Goal: Contribute content: Contribute content

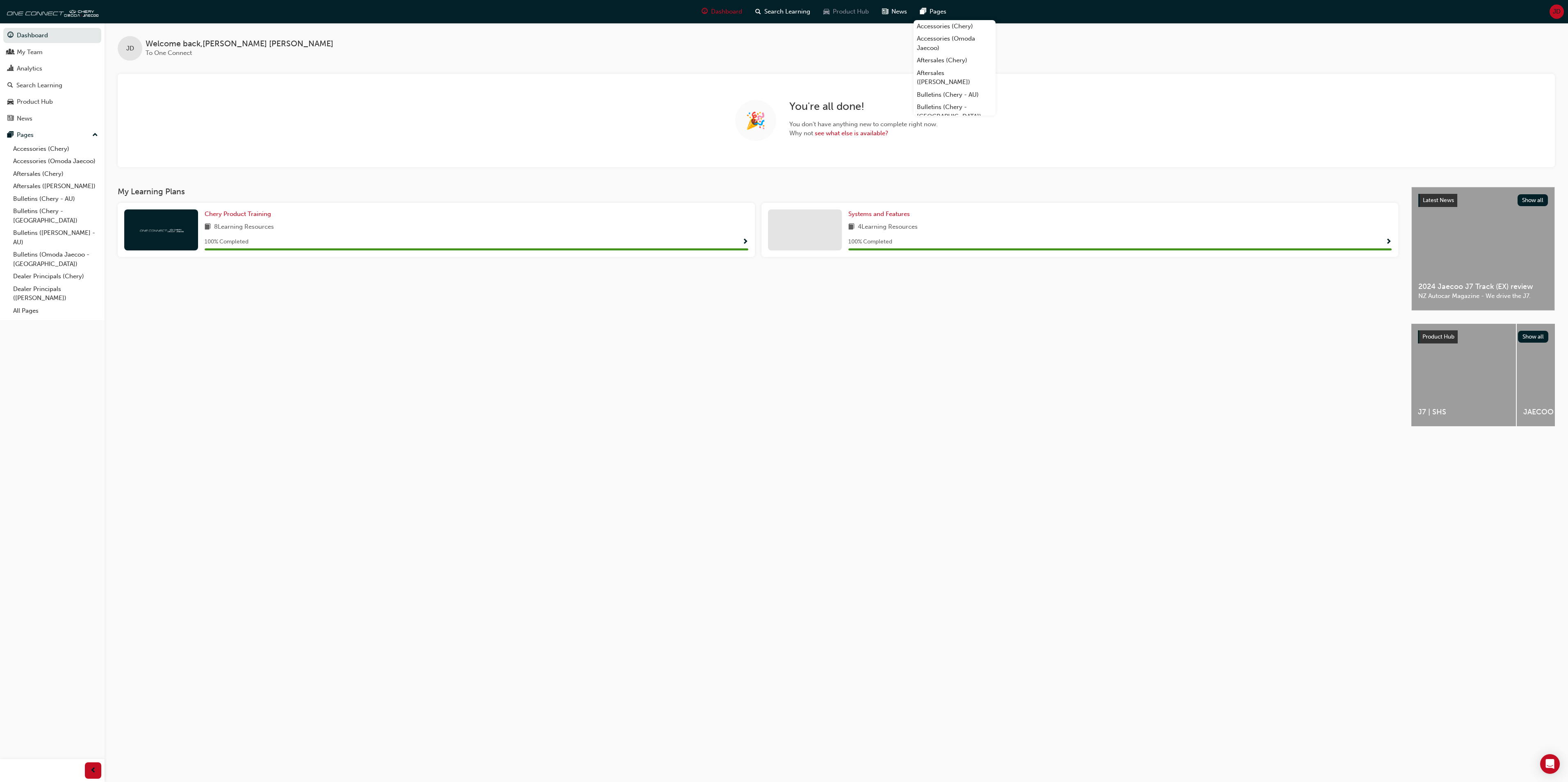
click at [848, 12] on span "Product Hub" at bounding box center [850, 11] width 36 height 9
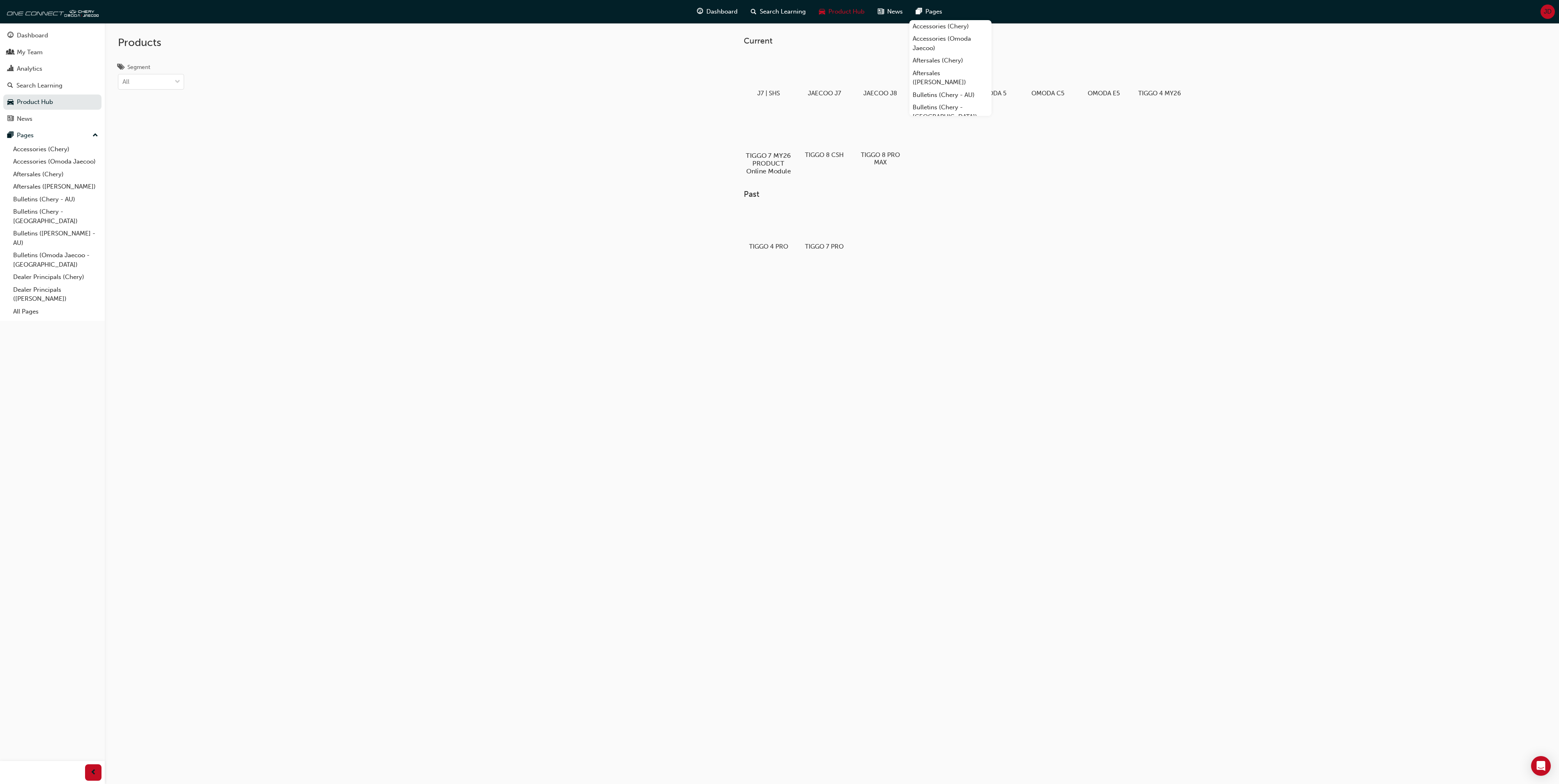
click at [771, 131] on div at bounding box center [769, 131] width 46 height 33
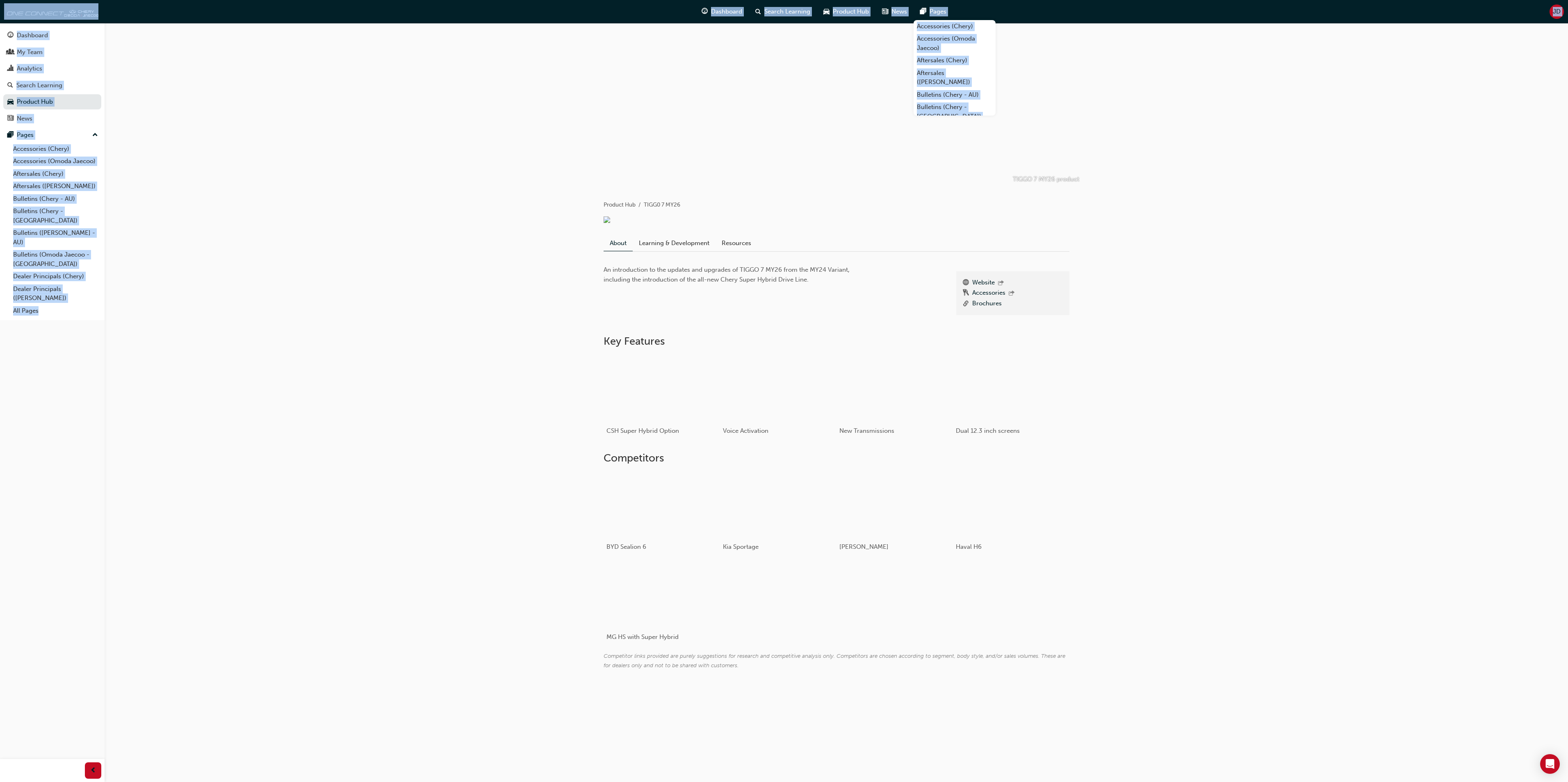
click at [1193, 437] on div "TIGGO 7 MY26 product Product Hub TIGG0 7 MY26 About Learning & Development Reso…" at bounding box center [836, 360] width 1463 height 674
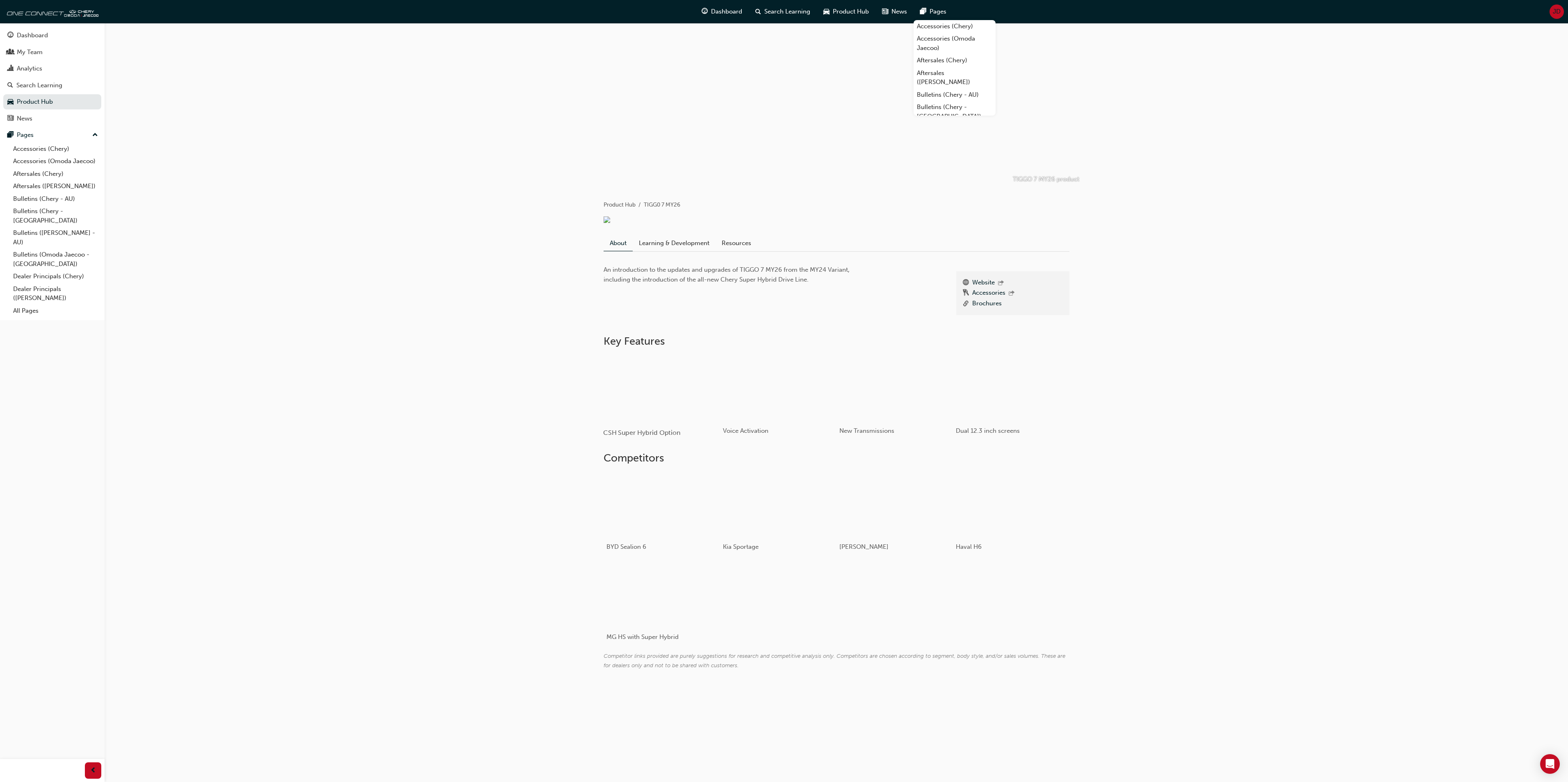
click at [646, 396] on div "button" at bounding box center [661, 388] width 117 height 66
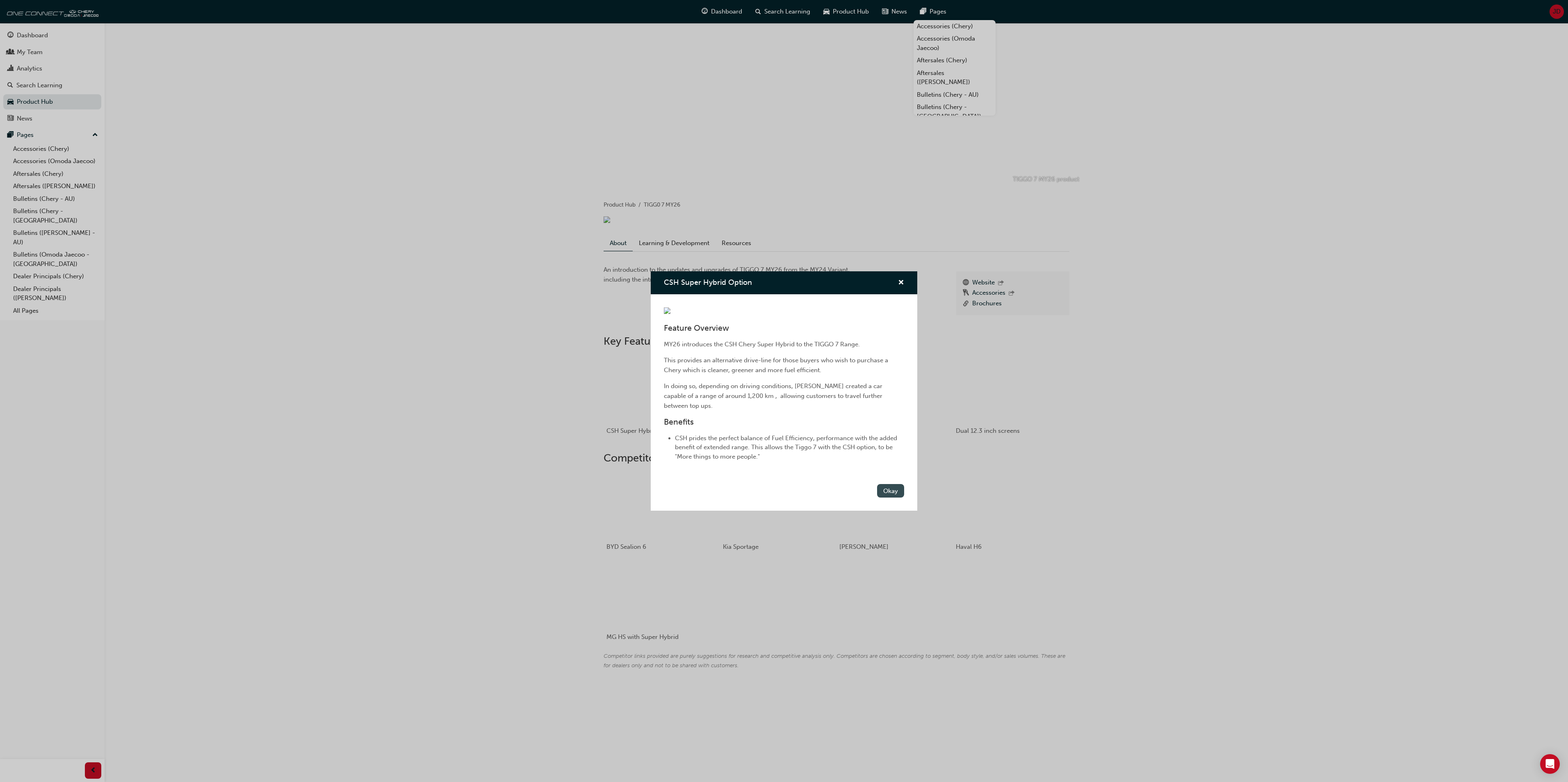
click at [889, 498] on button "Okay" at bounding box center [891, 491] width 27 height 14
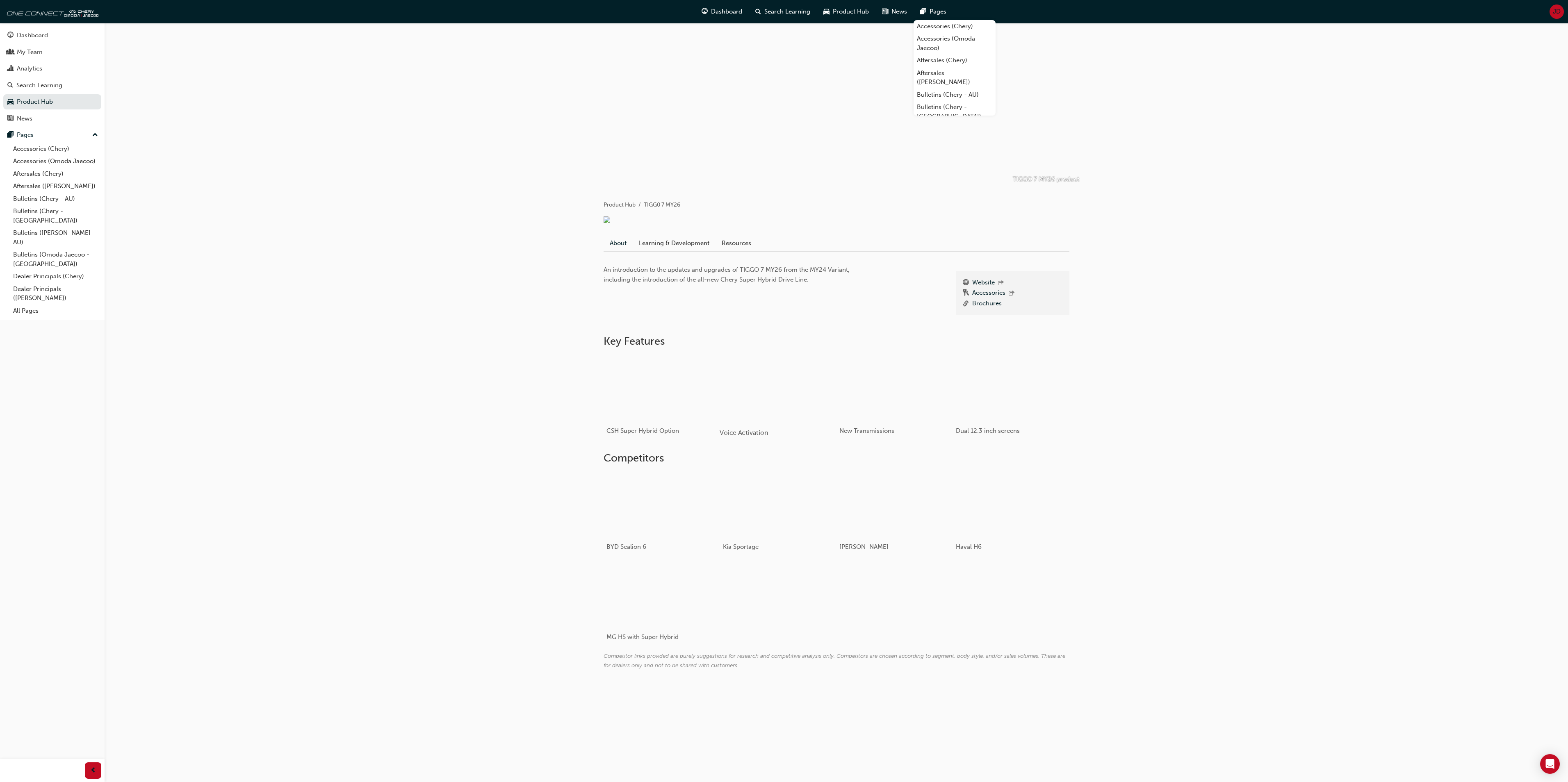
click at [779, 399] on div "button" at bounding box center [778, 388] width 117 height 66
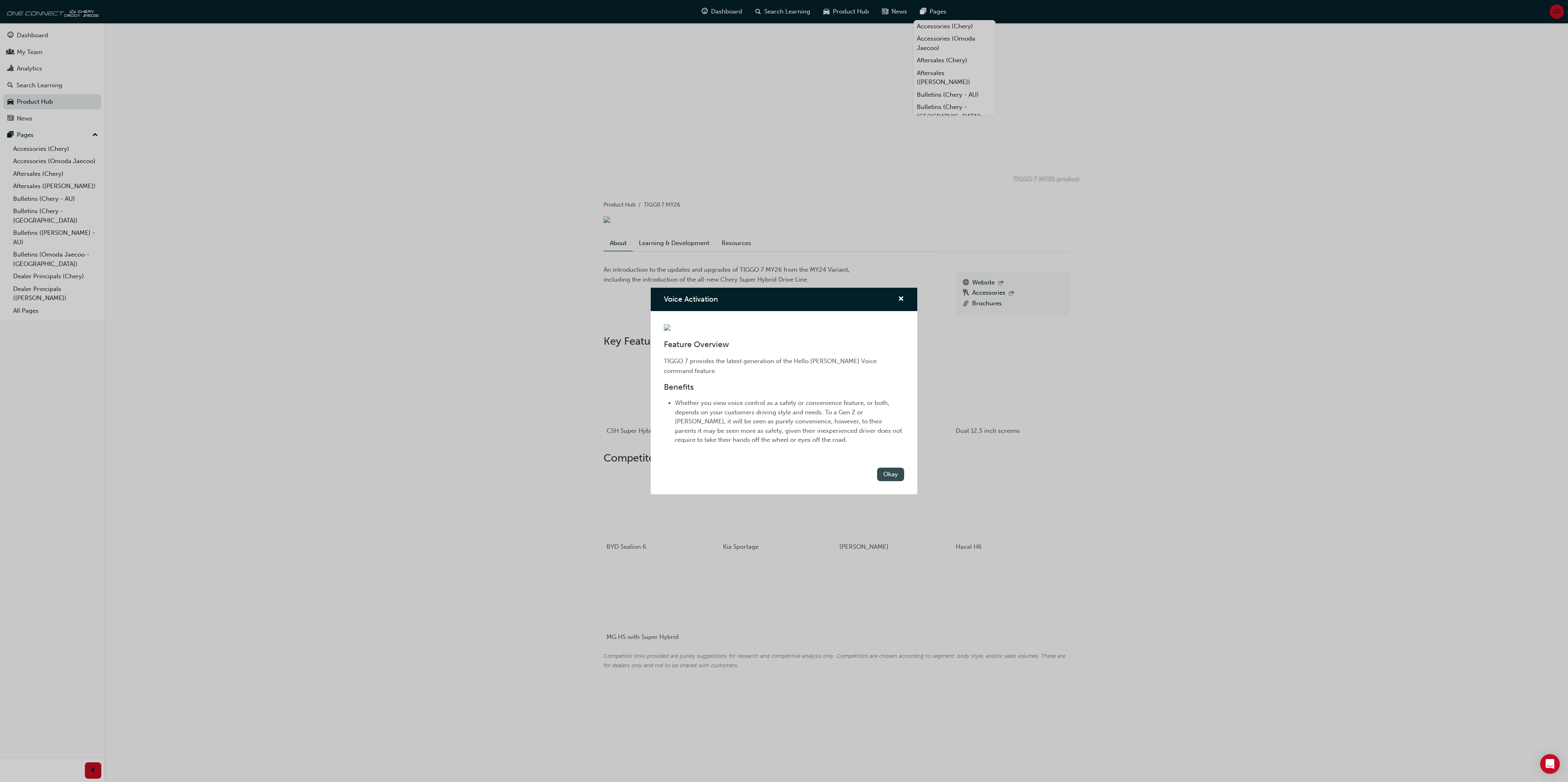
click at [894, 481] on button "Okay" at bounding box center [891, 474] width 27 height 14
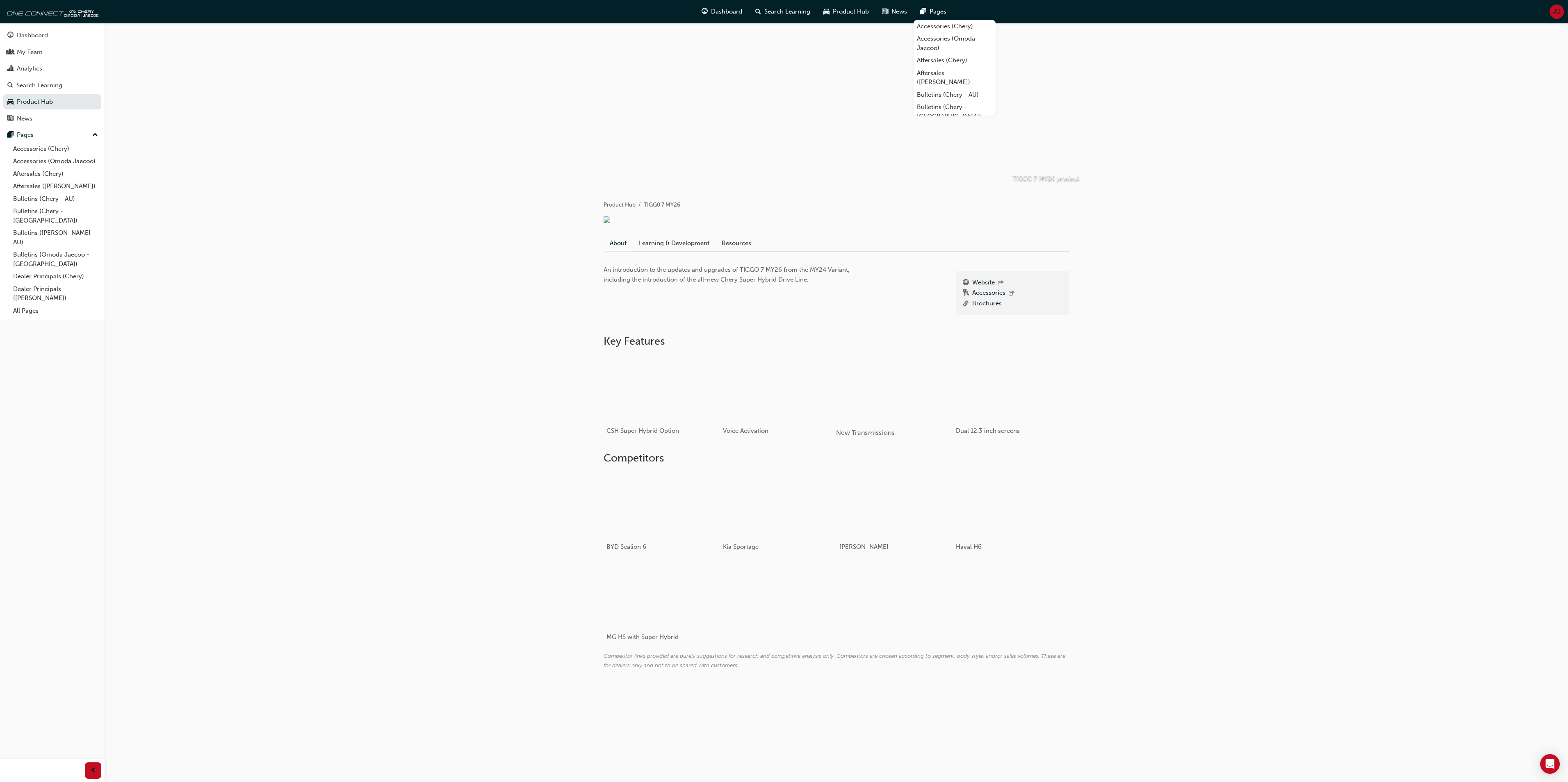
click at [901, 397] on div "button" at bounding box center [894, 388] width 117 height 66
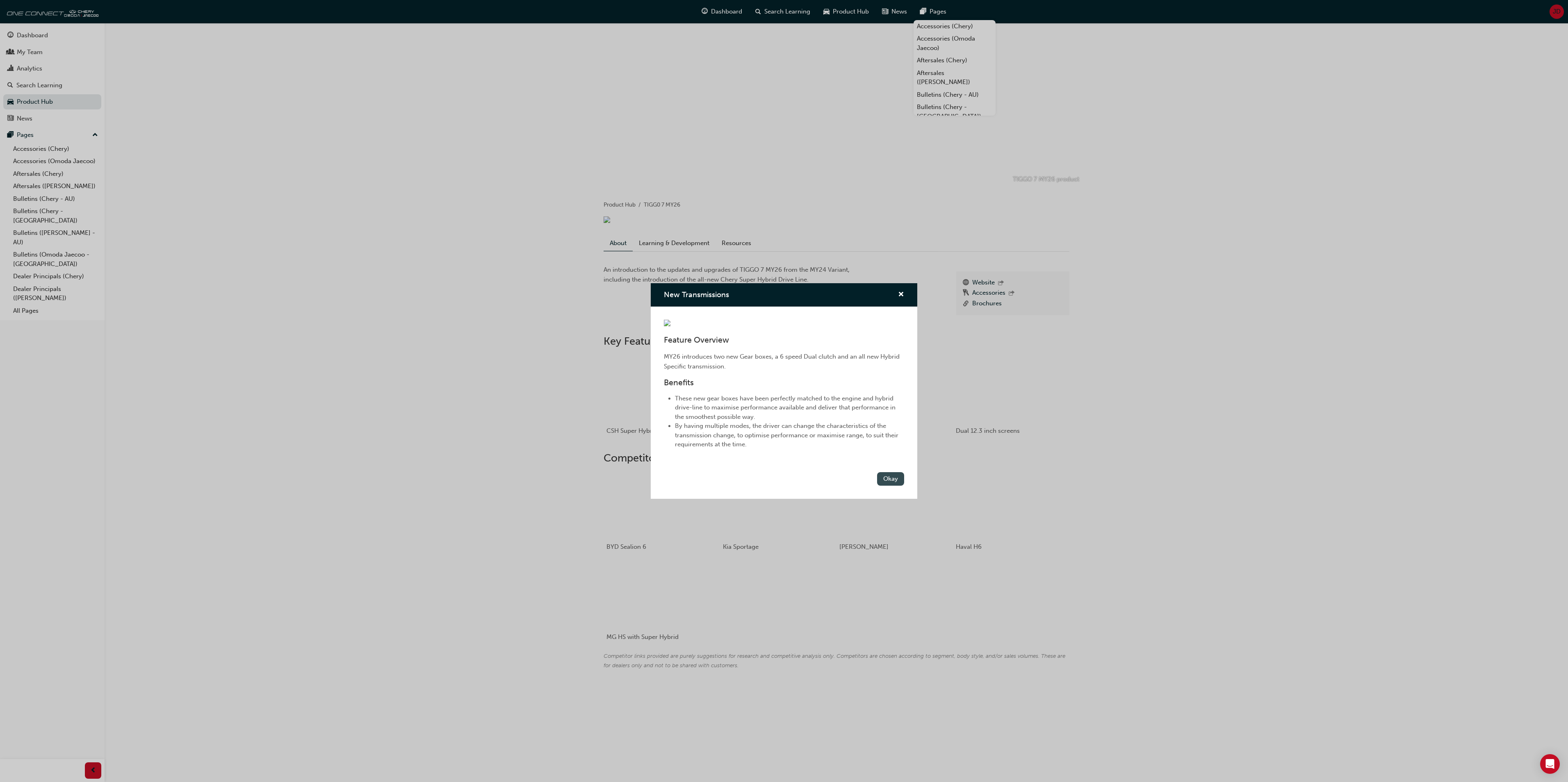
click at [893, 486] on button "Okay" at bounding box center [891, 479] width 27 height 14
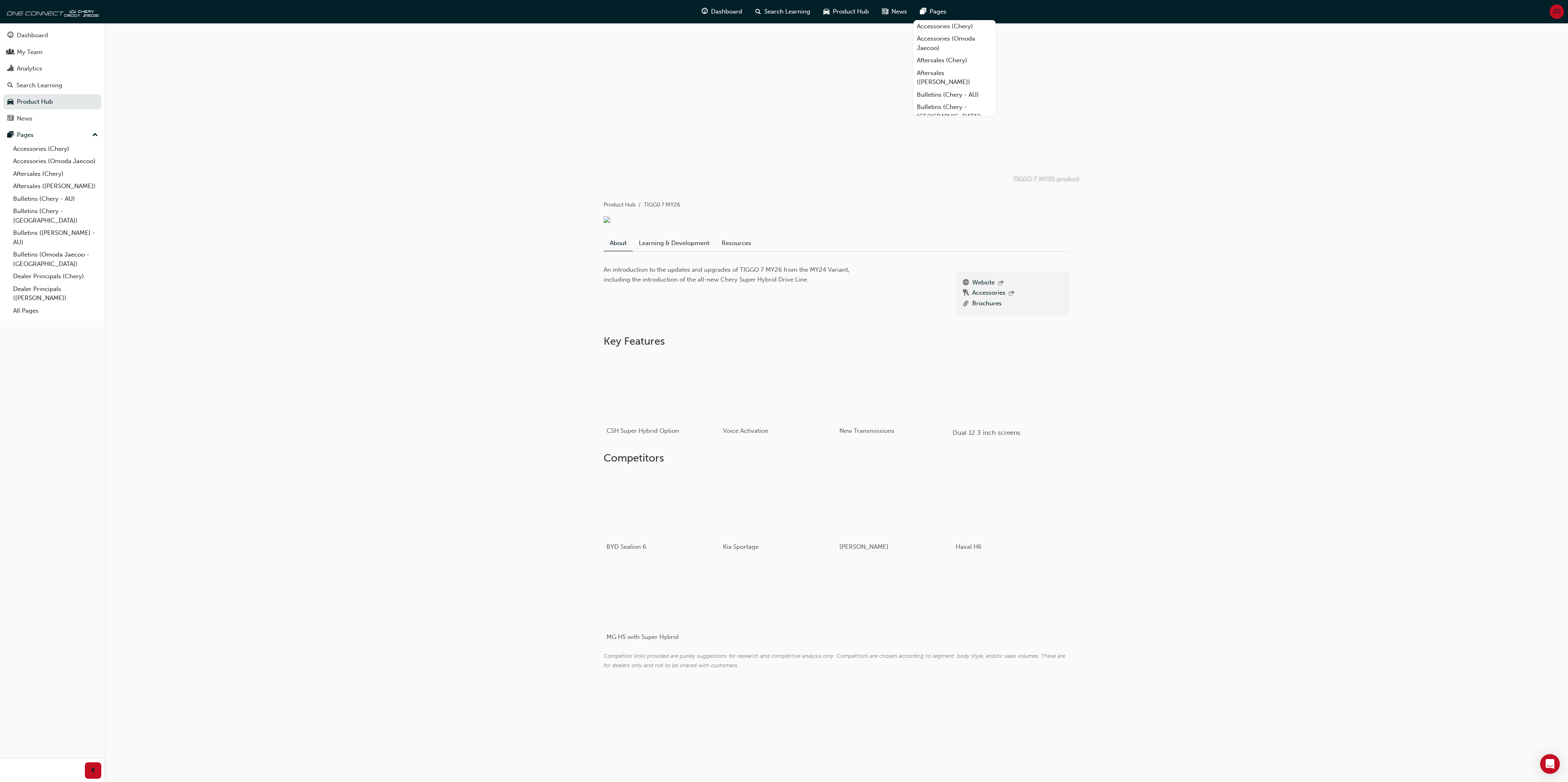
click at [997, 396] on div "button" at bounding box center [1011, 388] width 117 height 66
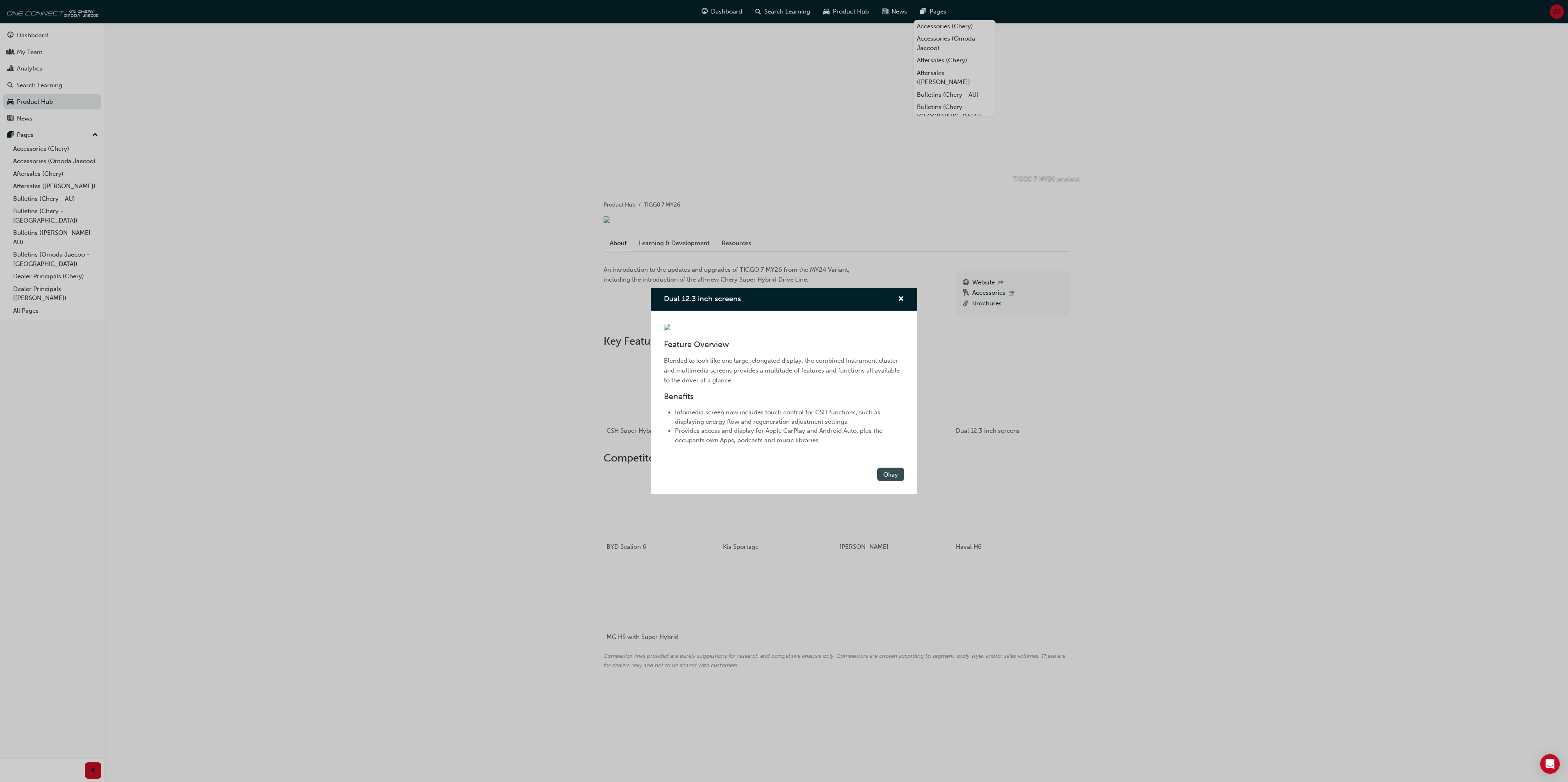
click at [891, 481] on button "Okay" at bounding box center [891, 474] width 27 height 14
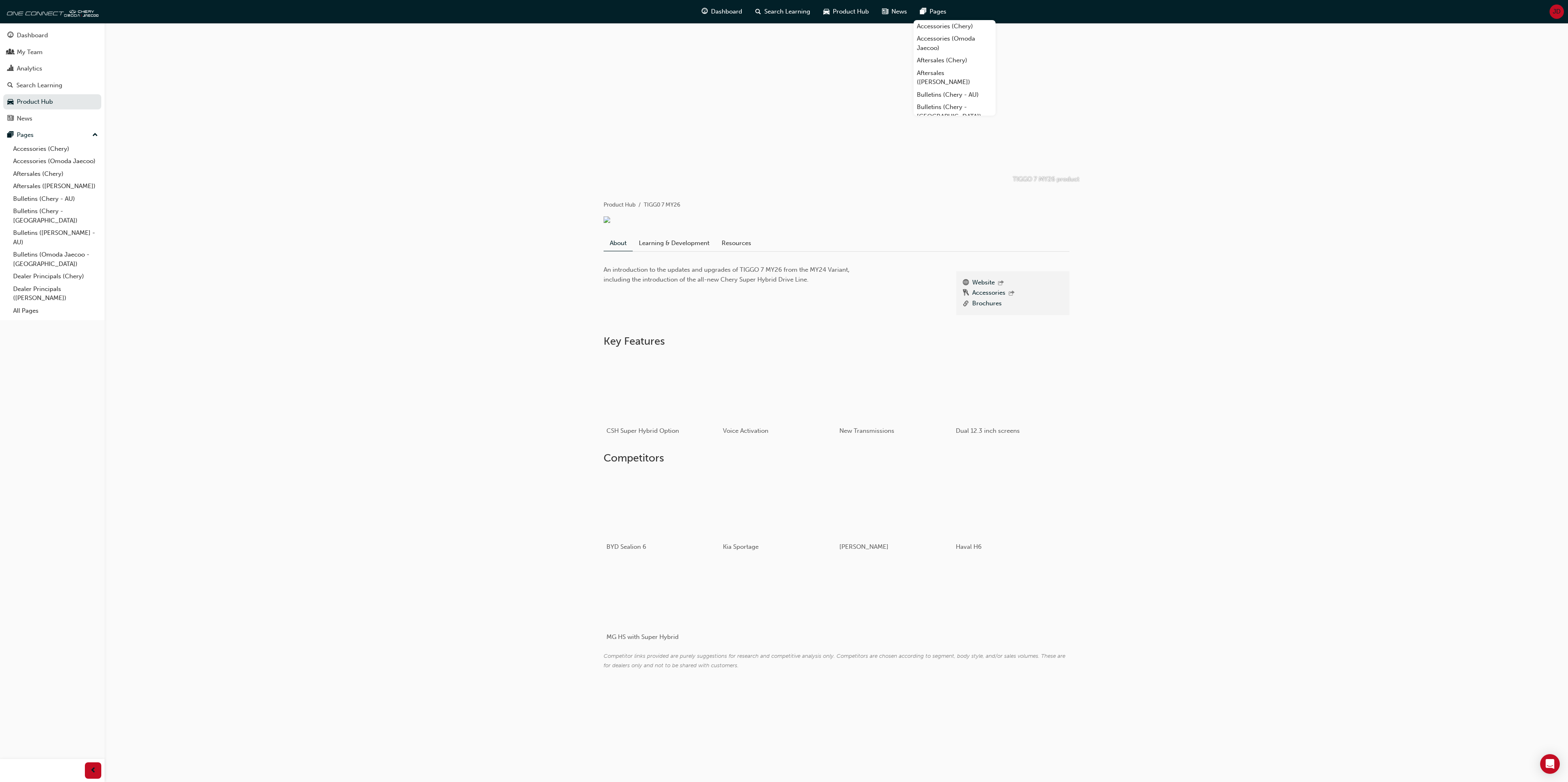
click at [1258, 344] on div "TIGGO 7 MY26 product Product Hub TIGG0 7 MY26 About Learning & Development Reso…" at bounding box center [836, 360] width 1463 height 674
click at [675, 249] on link "Learning & Development" at bounding box center [674, 243] width 83 height 15
click at [1556, 7] on span "JD" at bounding box center [1557, 11] width 8 height 9
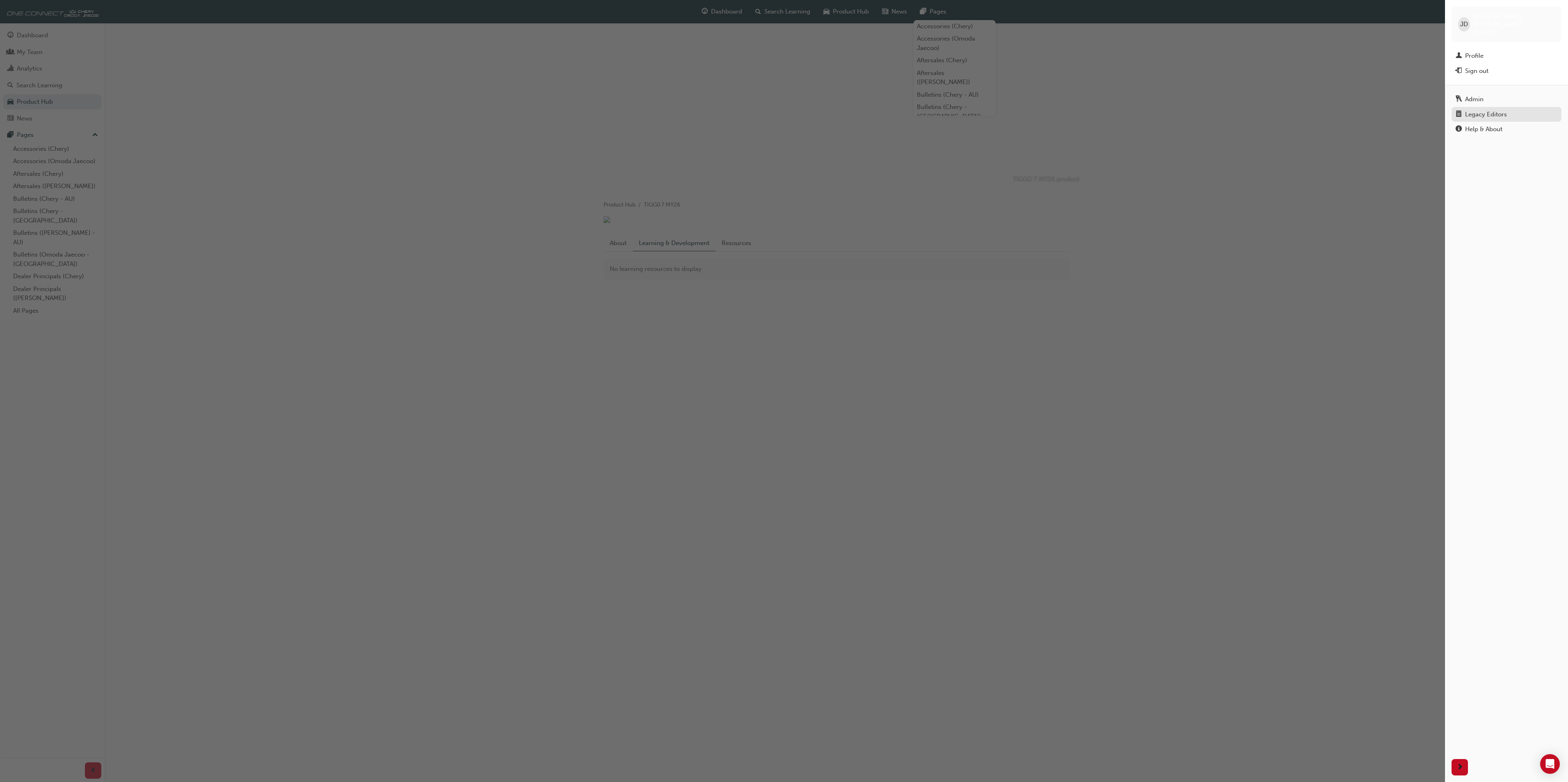
click at [1483, 110] on div "Legacy Editors" at bounding box center [1486, 114] width 42 height 9
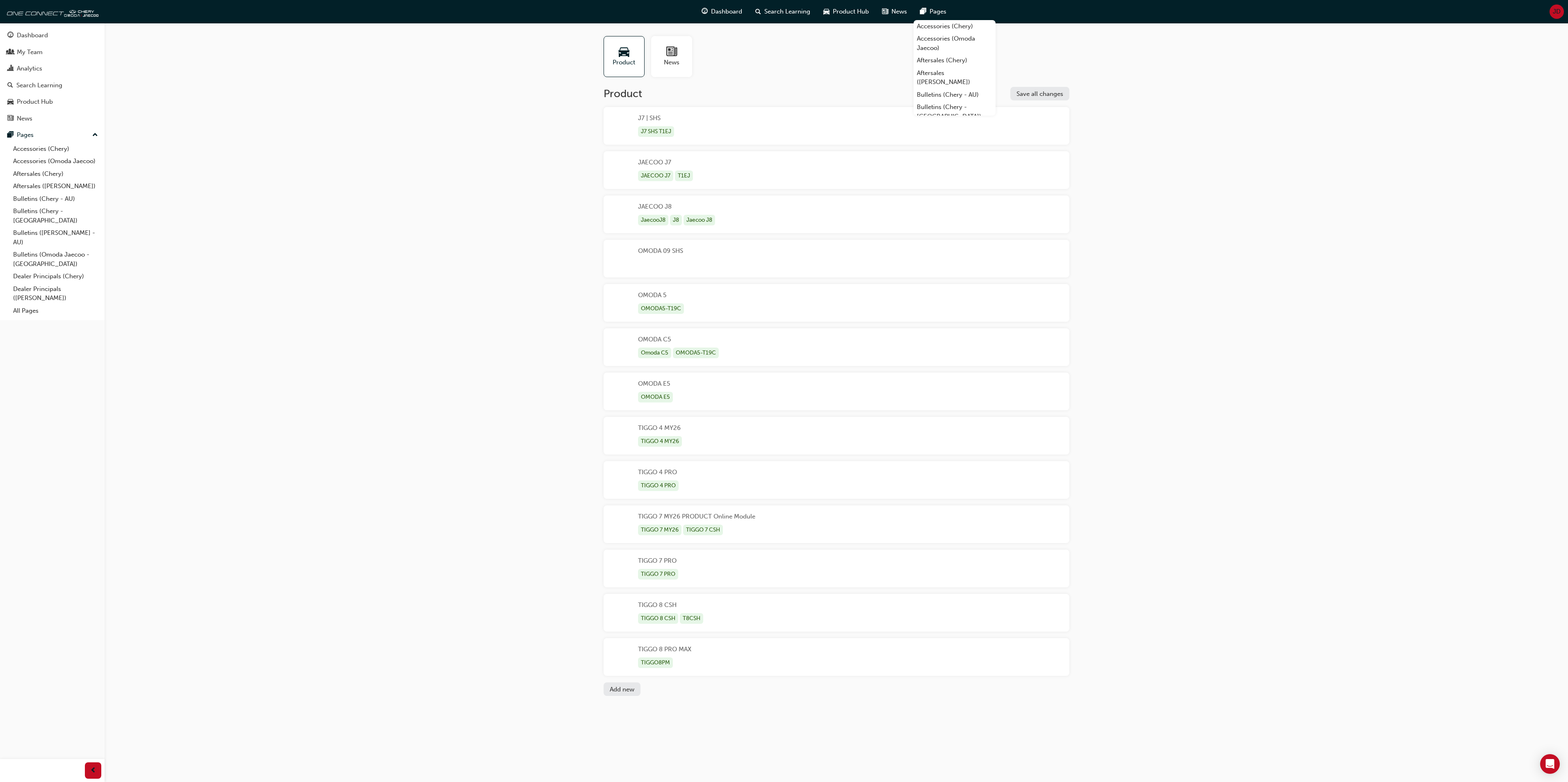
click at [674, 516] on div "TIGGO 7 MY26 PRODUCT Online Module TIGGO 7 MY26 TIGGO 7 CSH" at bounding box center [697, 524] width 118 height 25
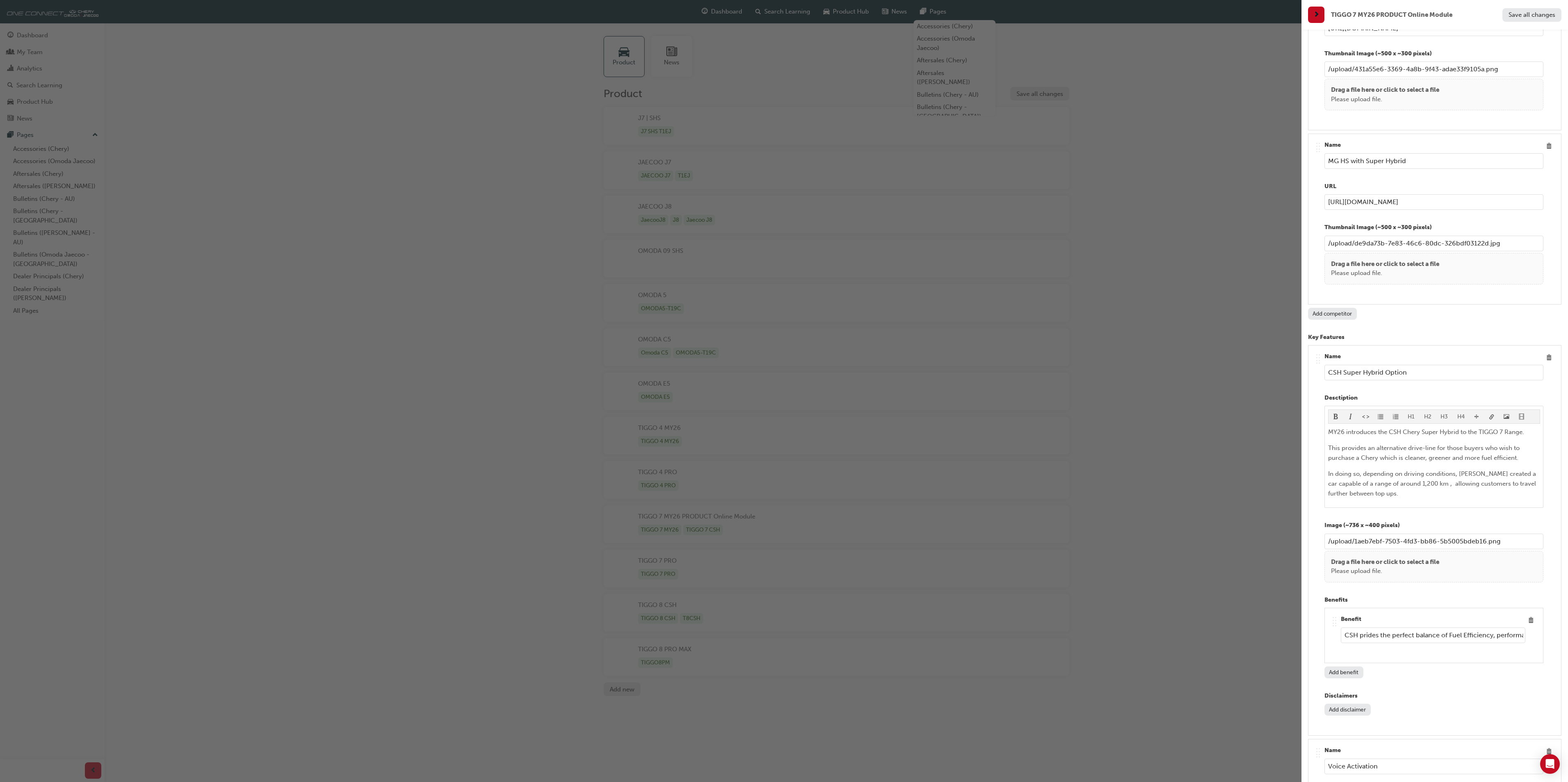
scroll to position [1885, 0]
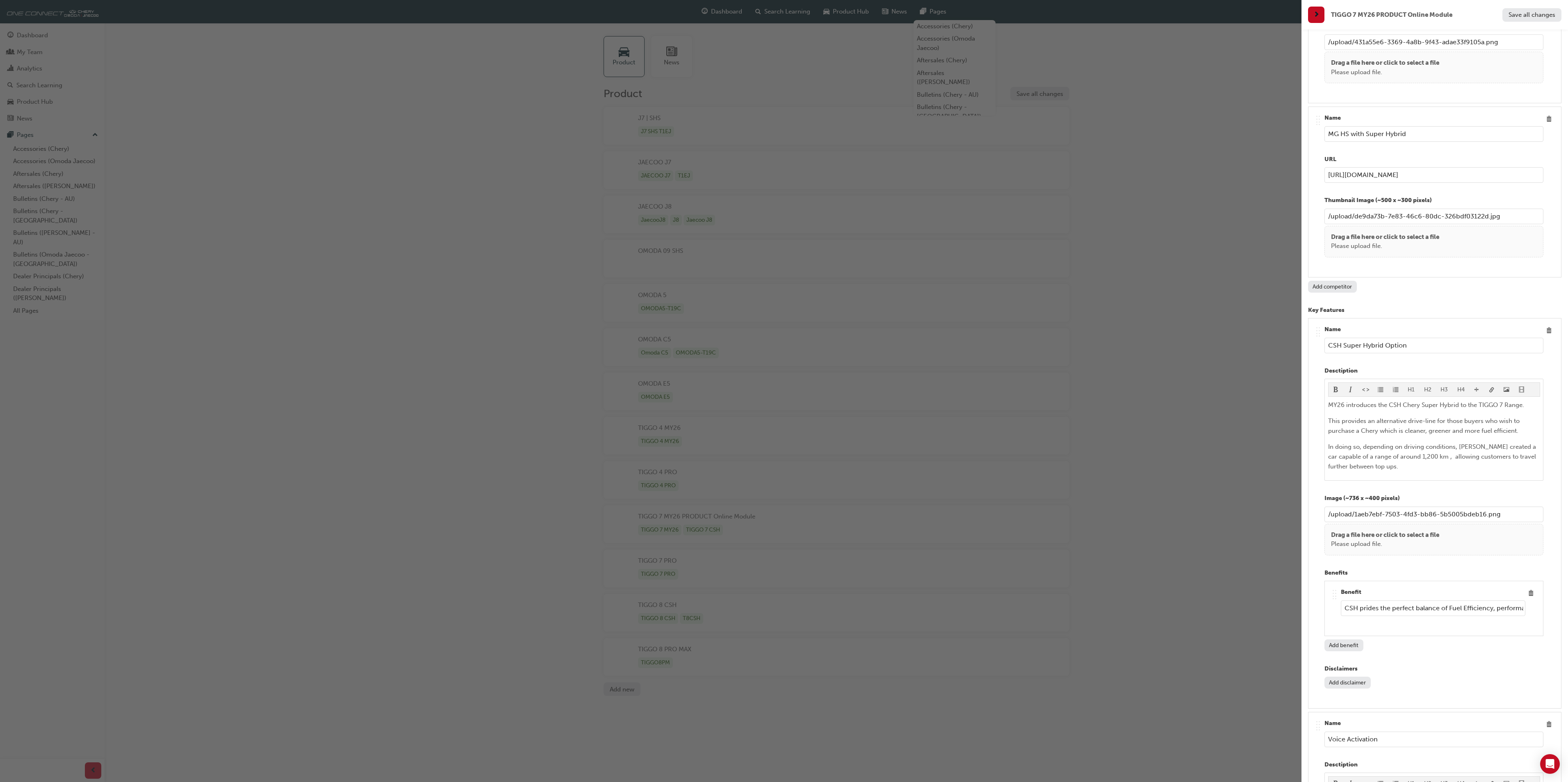
click at [1367, 616] on input "CSH prides the perfect balance of Fuel Efficiency, performance with the added b…" at bounding box center [1433, 608] width 184 height 15
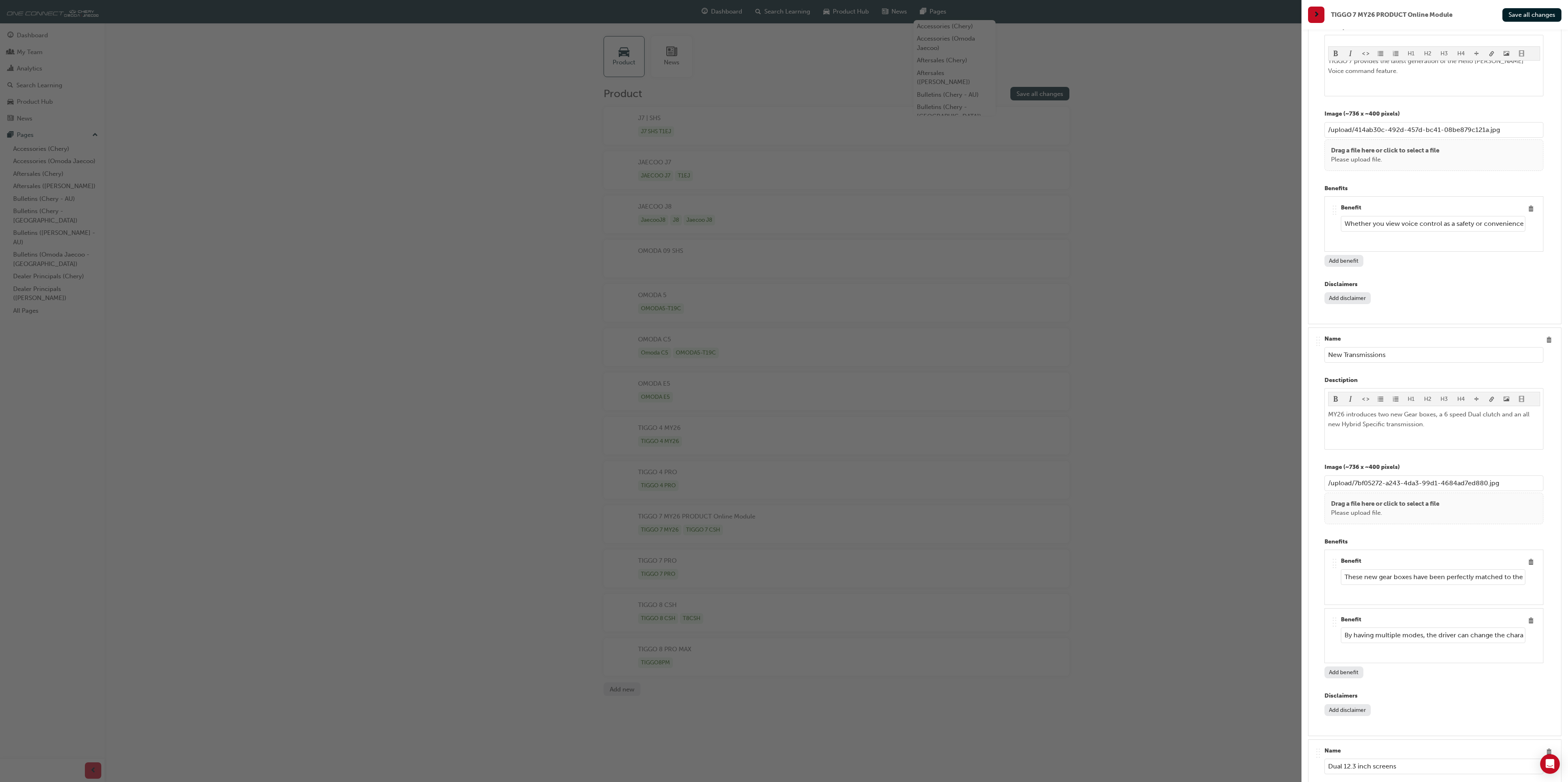
scroll to position [2787, 0]
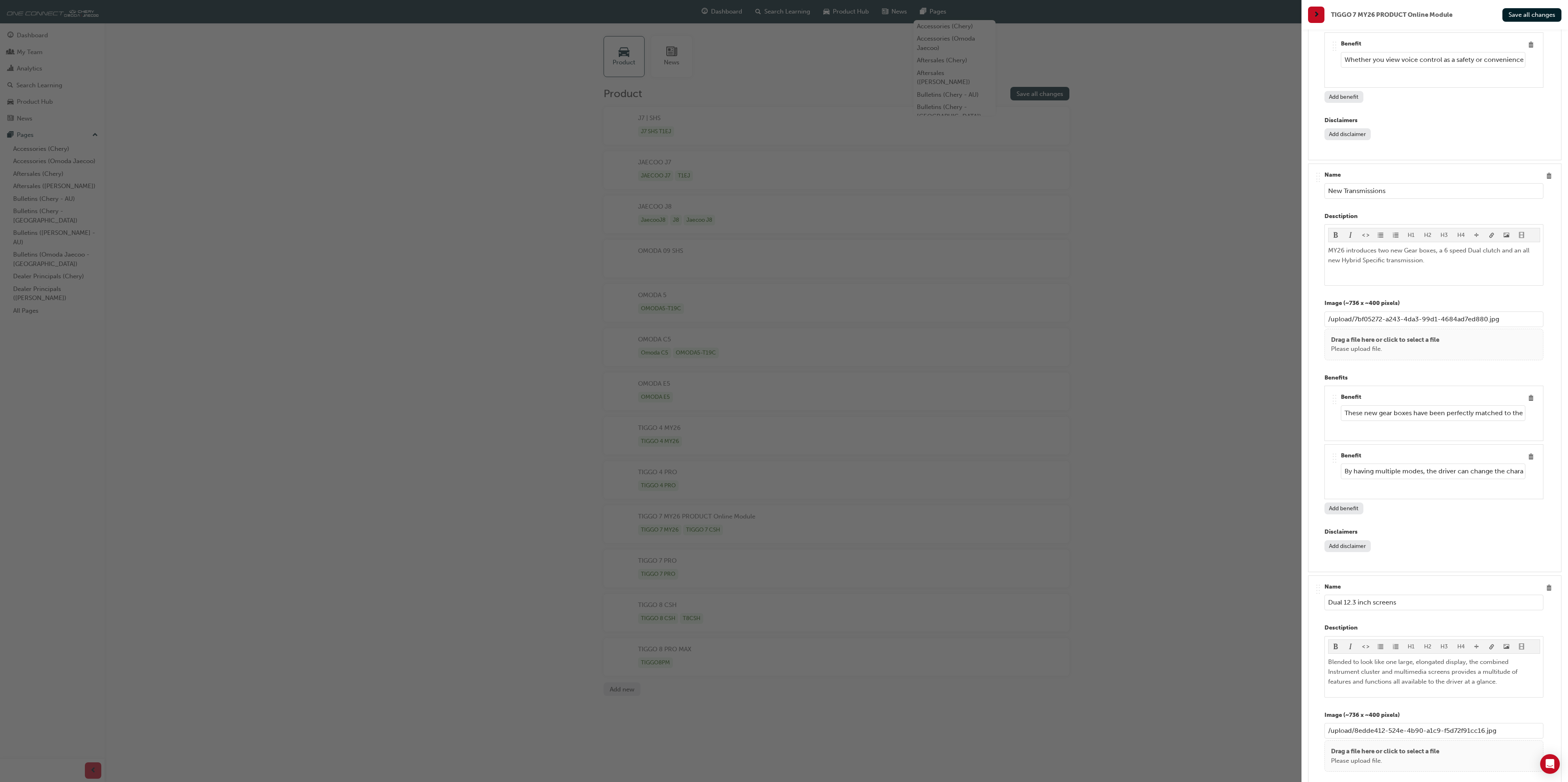
type input "CSH provides the perfect balance of Fuel Efficiency, performance with the added…"
click at [1431, 265] on p "MY26 introduces two new Gear boxes, a 6 speed Dual clutch and an all new Hybrid…" at bounding box center [1434, 255] width 212 height 20
click at [1502, 265] on p "MY26 introduces two new gear boxes, a 6 speed Dual clutch and an all new Hybrid…" at bounding box center [1434, 255] width 212 height 20
click at [1494, 421] on input "These new gear boxes have been perfectly matched to the engine and hybrid drive…" at bounding box center [1433, 413] width 184 height 15
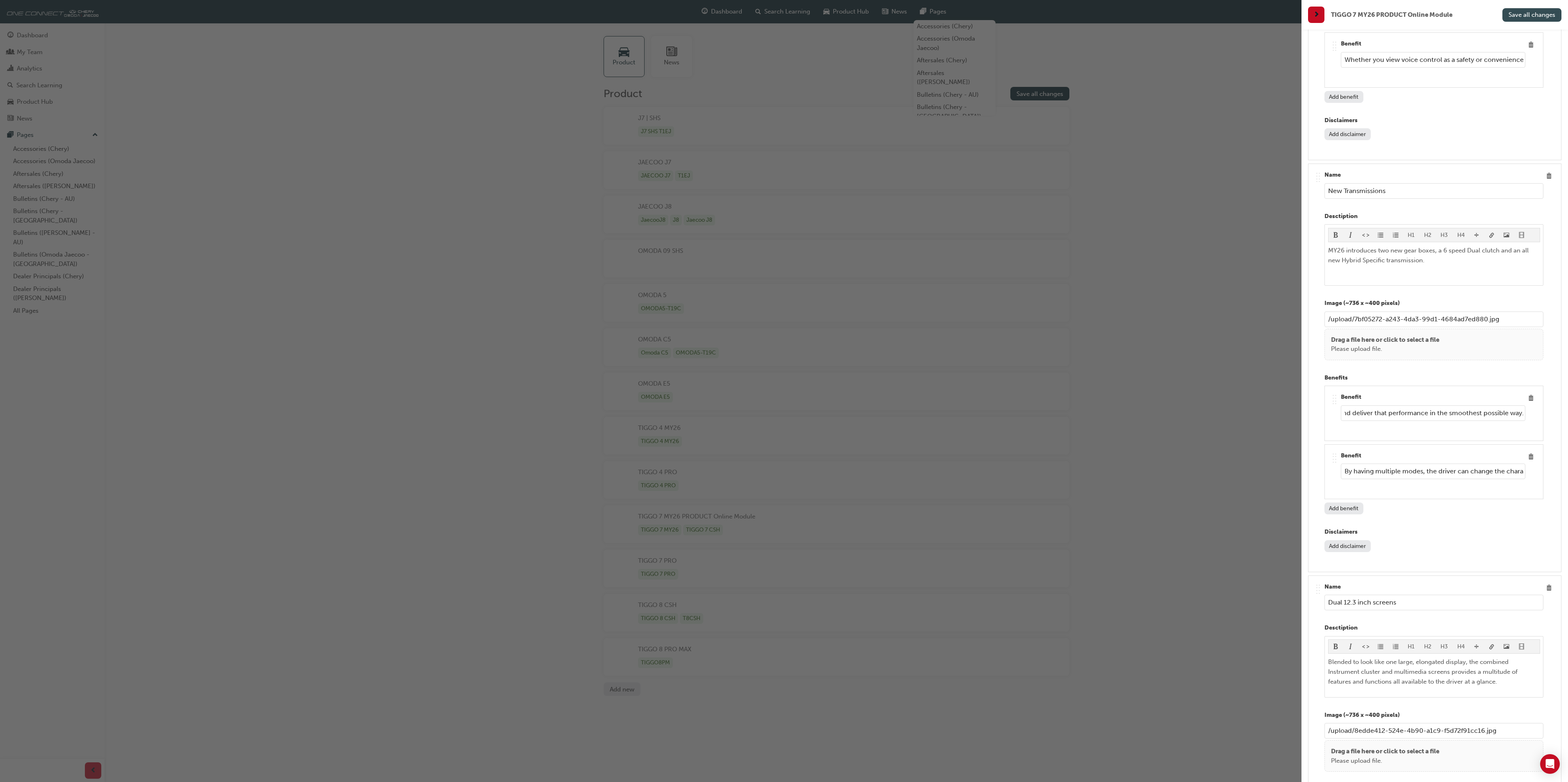
type input "These new gear boxes have been perfectly matched to the engine and hybrid drive…"
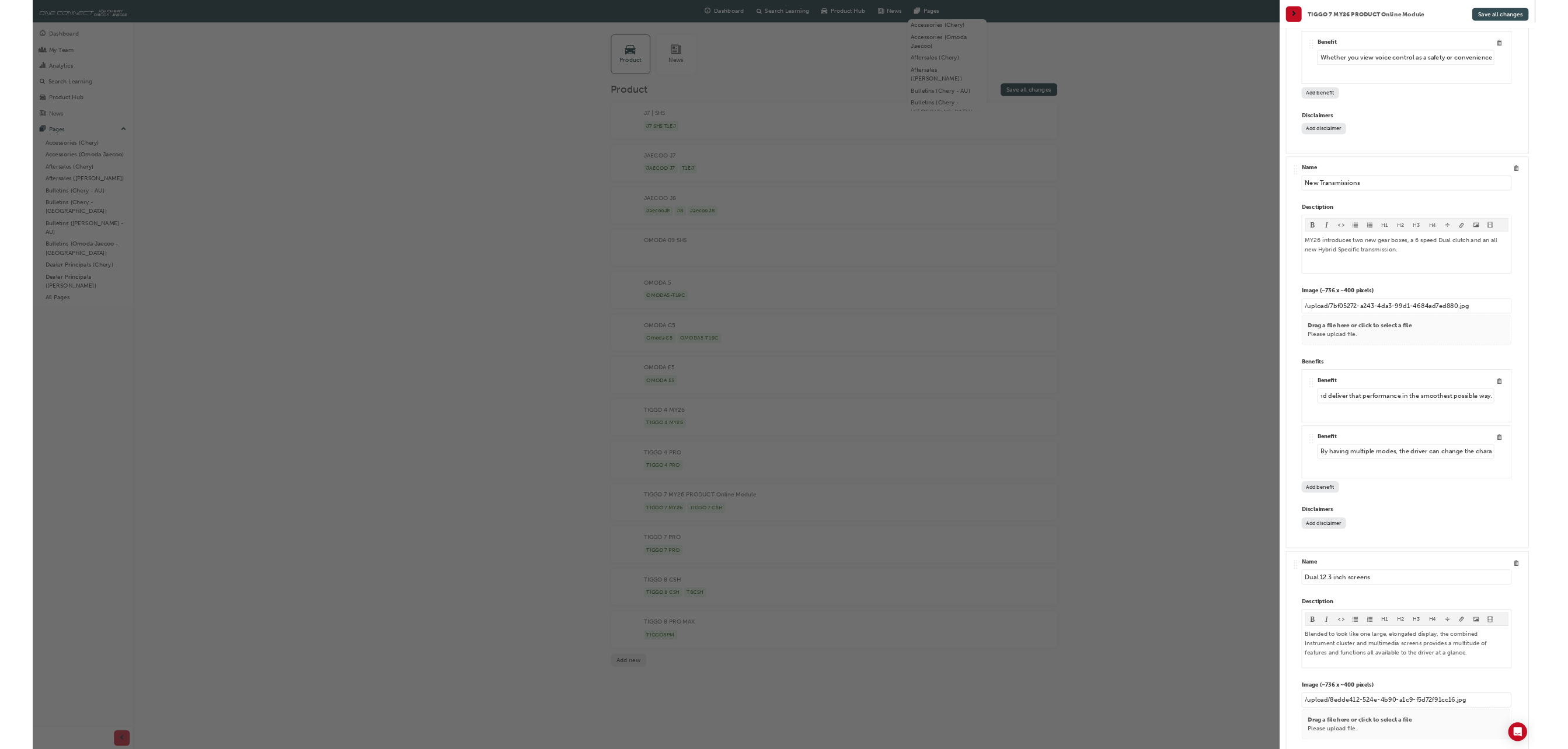
scroll to position [0, 0]
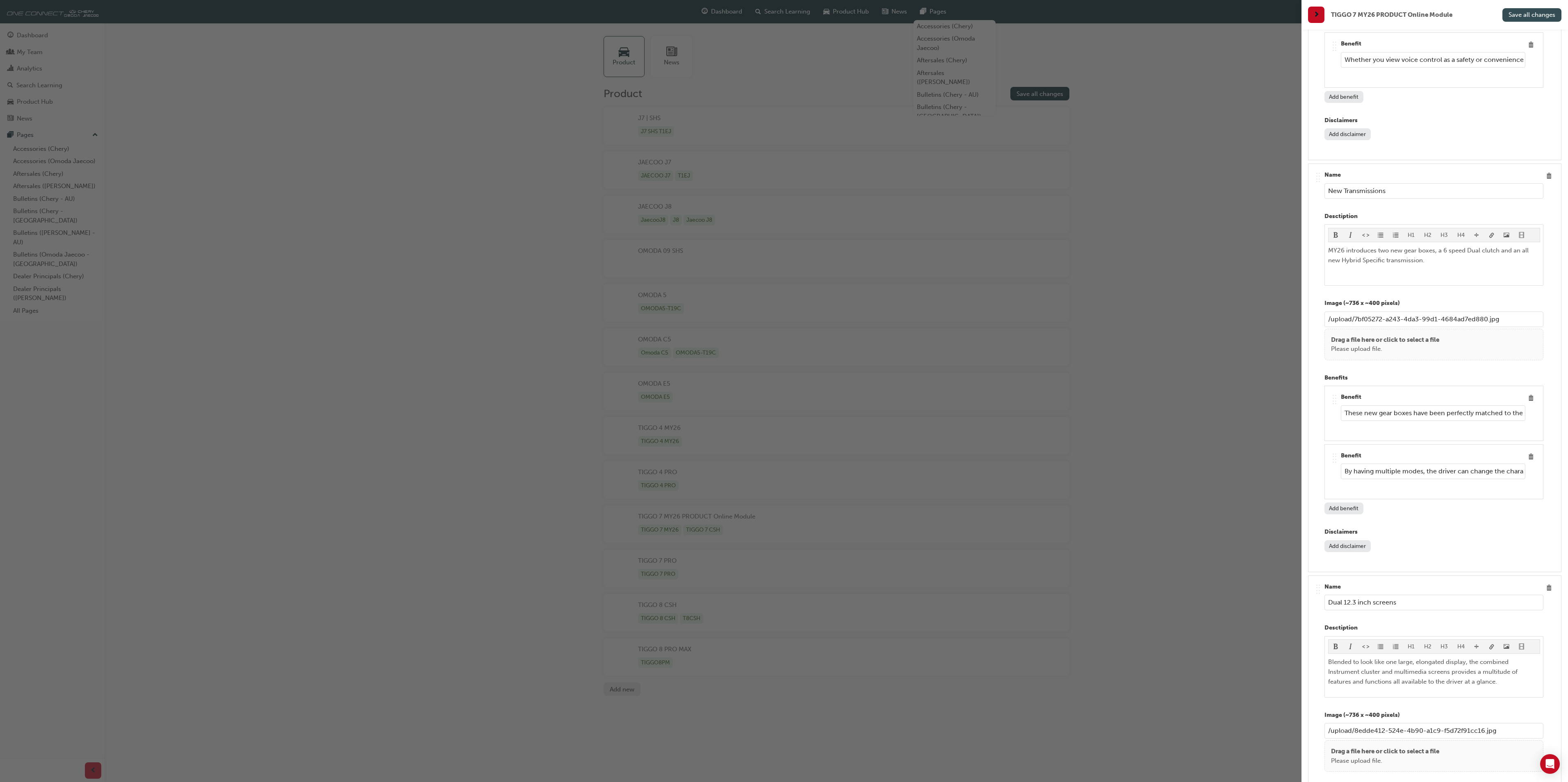
click at [1523, 12] on span "Save all changes" at bounding box center [1532, 15] width 47 height 7
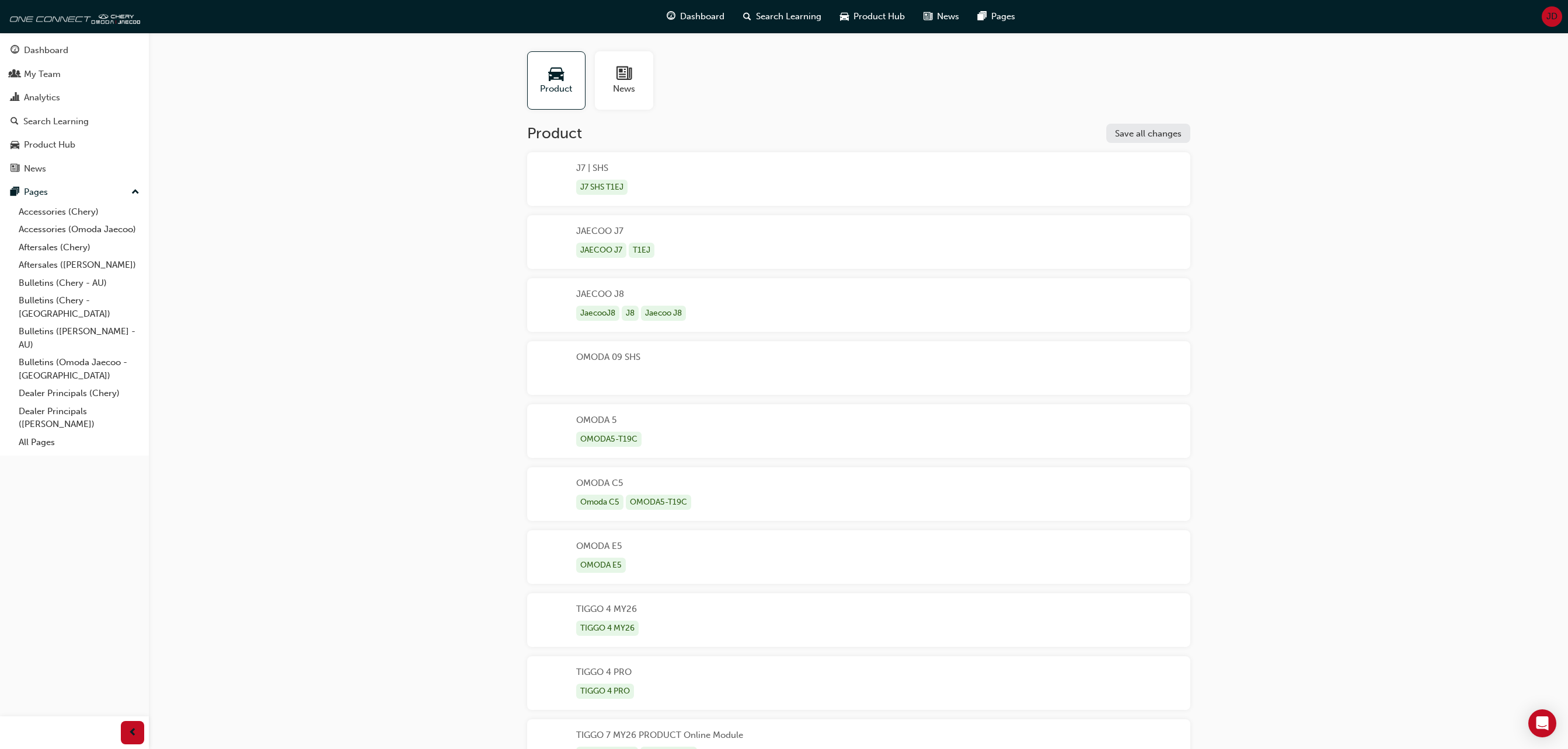
click at [1551, 15] on span "JD" at bounding box center [1551, 16] width 11 height 13
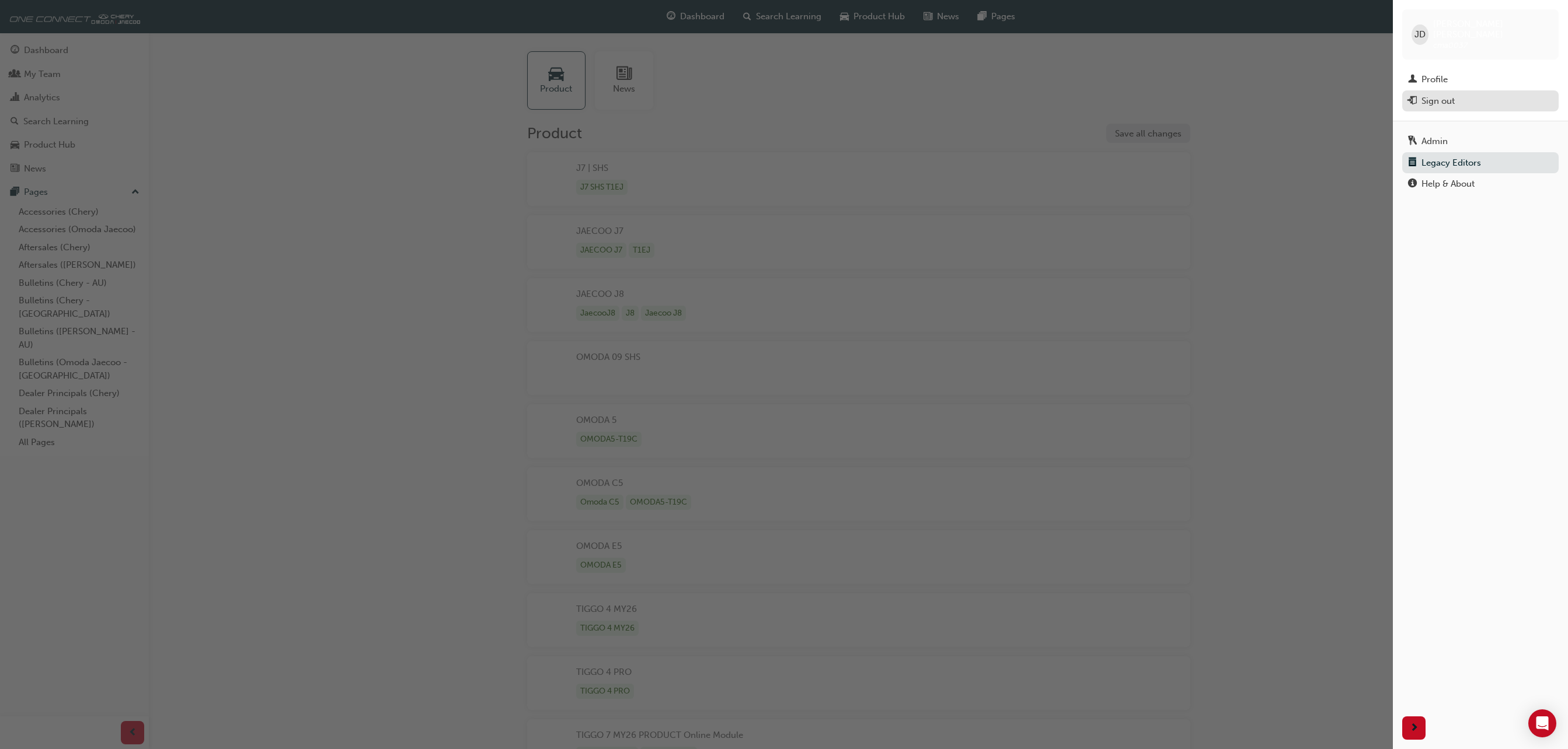
click at [1440, 94] on div "Sign out" at bounding box center [1438, 100] width 33 height 13
